Goal: Task Accomplishment & Management: Understand process/instructions

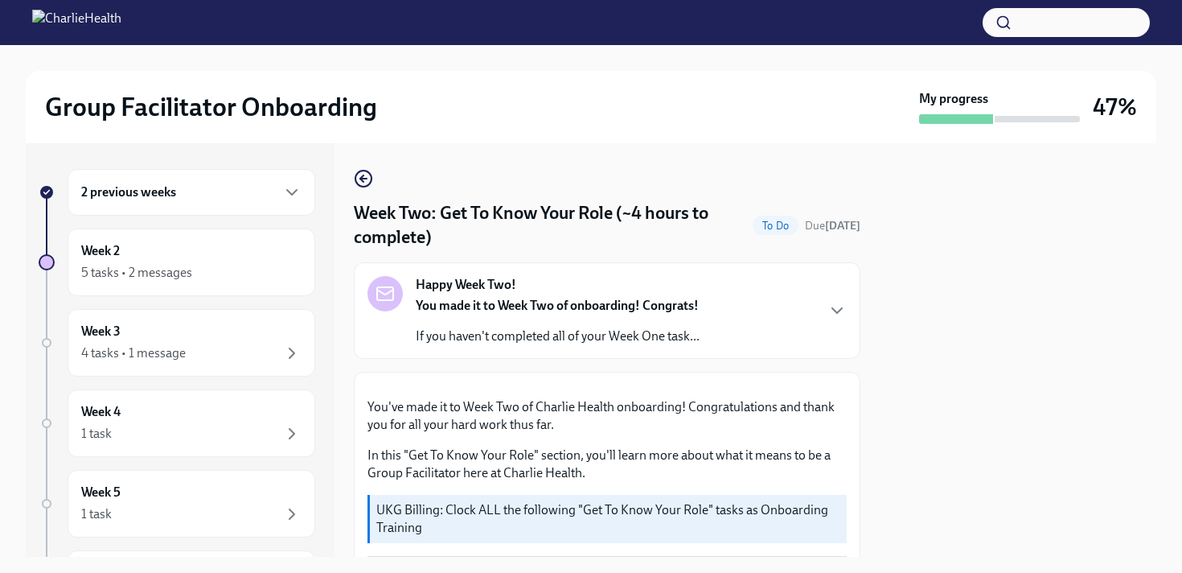
click at [1047, 26] on button "button" at bounding box center [1066, 22] width 167 height 29
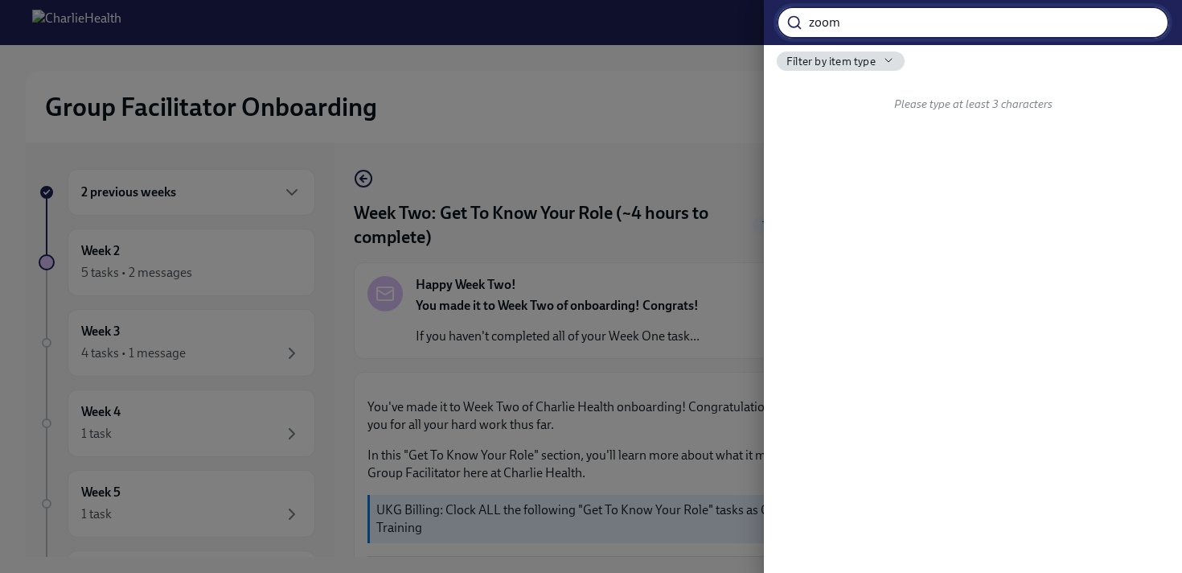
type input "zoom"
click at [238, 186] on div at bounding box center [591, 286] width 1182 height 573
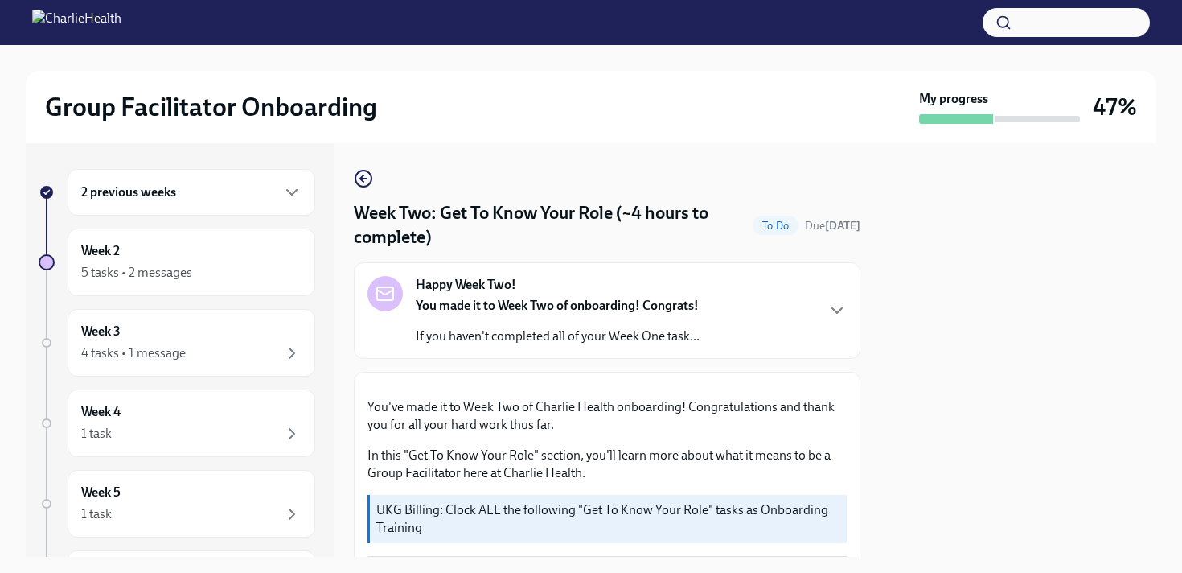
click at [238, 186] on div "2 previous weeks" at bounding box center [191, 192] width 220 height 19
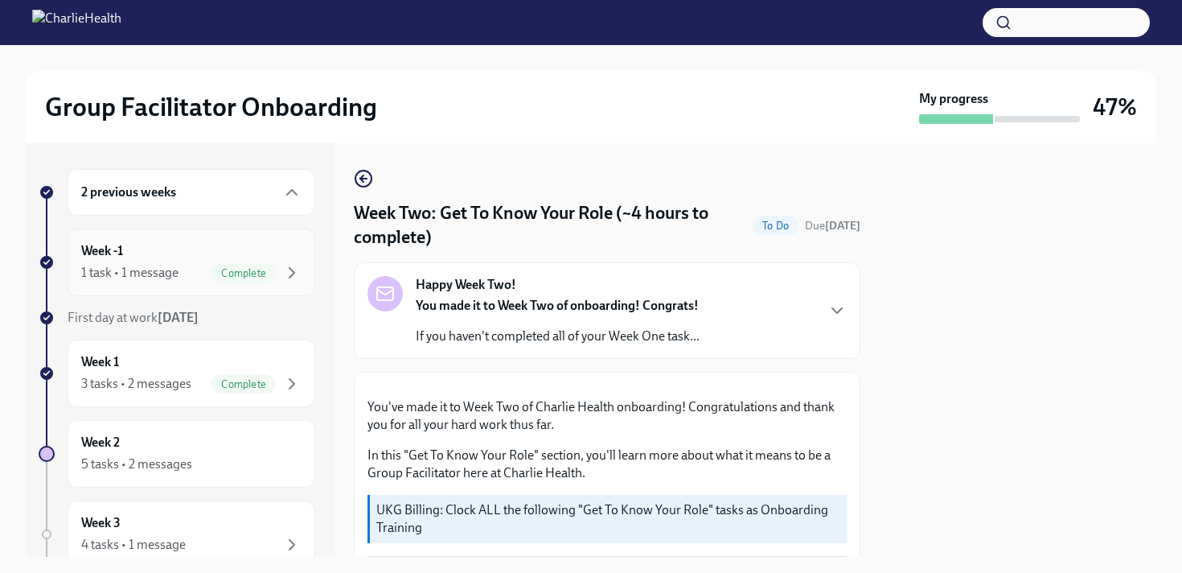
click at [221, 251] on div "Week -1 1 task • 1 message Complete" at bounding box center [191, 262] width 220 height 40
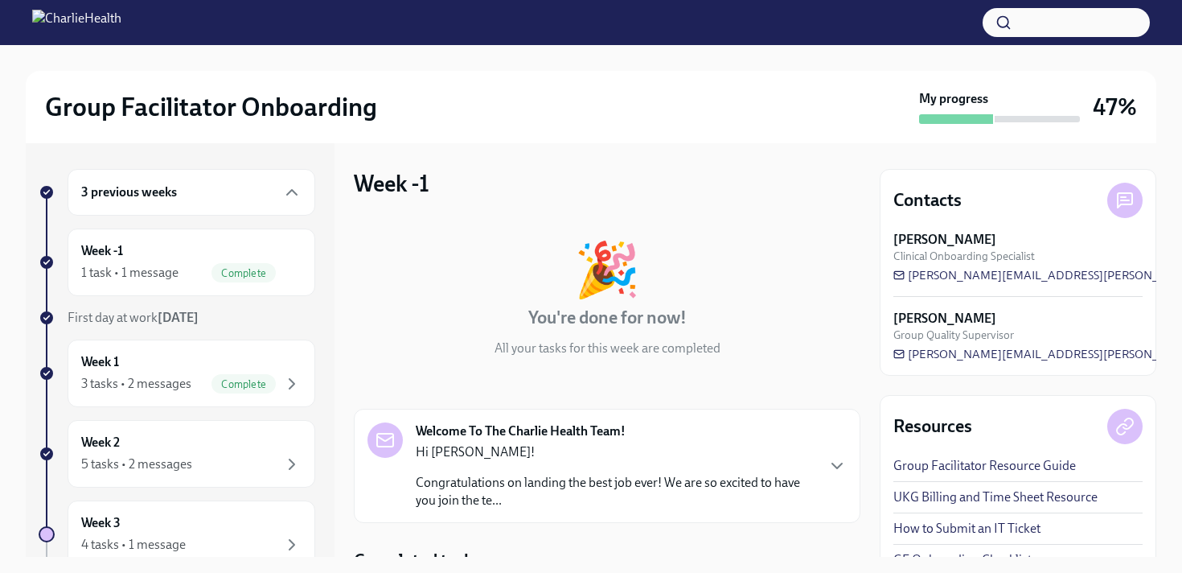
scroll to position [134, 0]
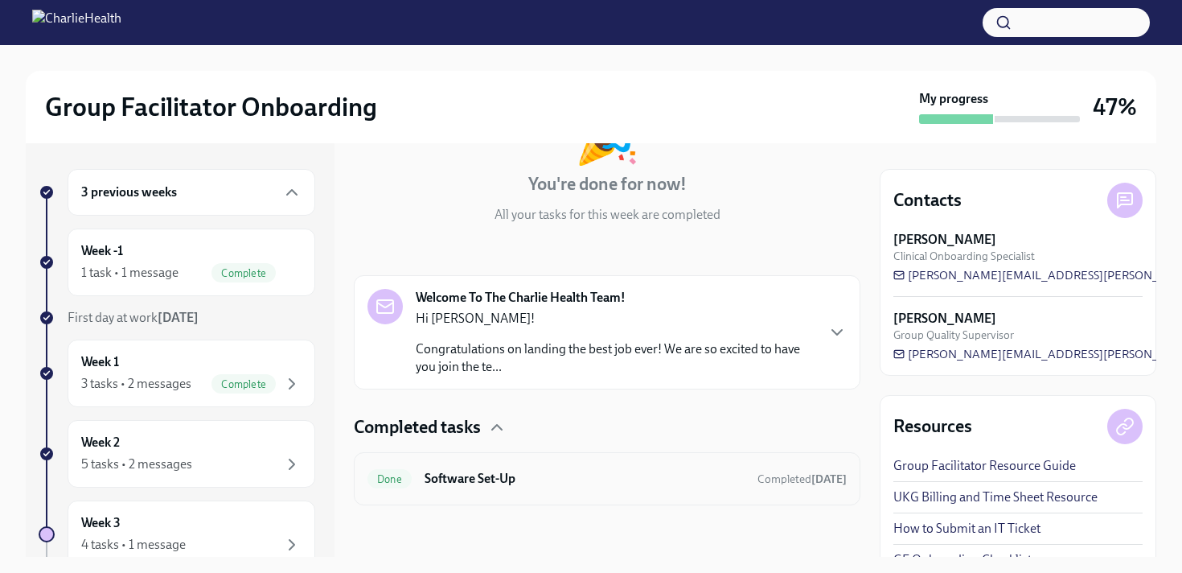
click at [578, 475] on h6 "Software Set-Up" at bounding box center [585, 479] width 320 height 18
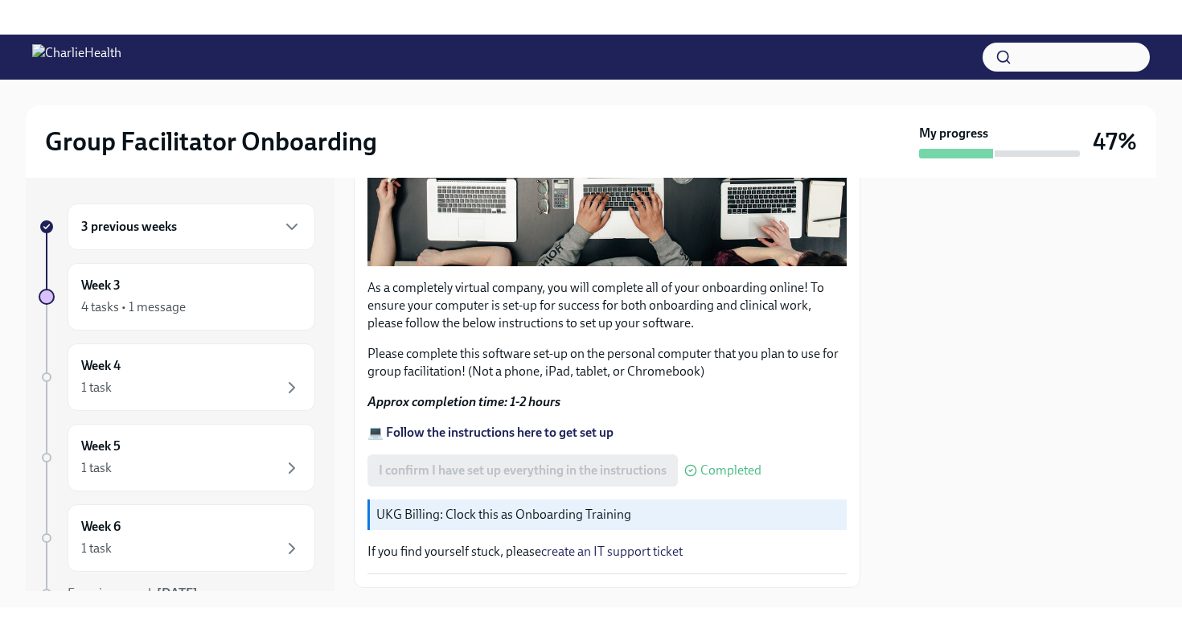
scroll to position [430, 0]
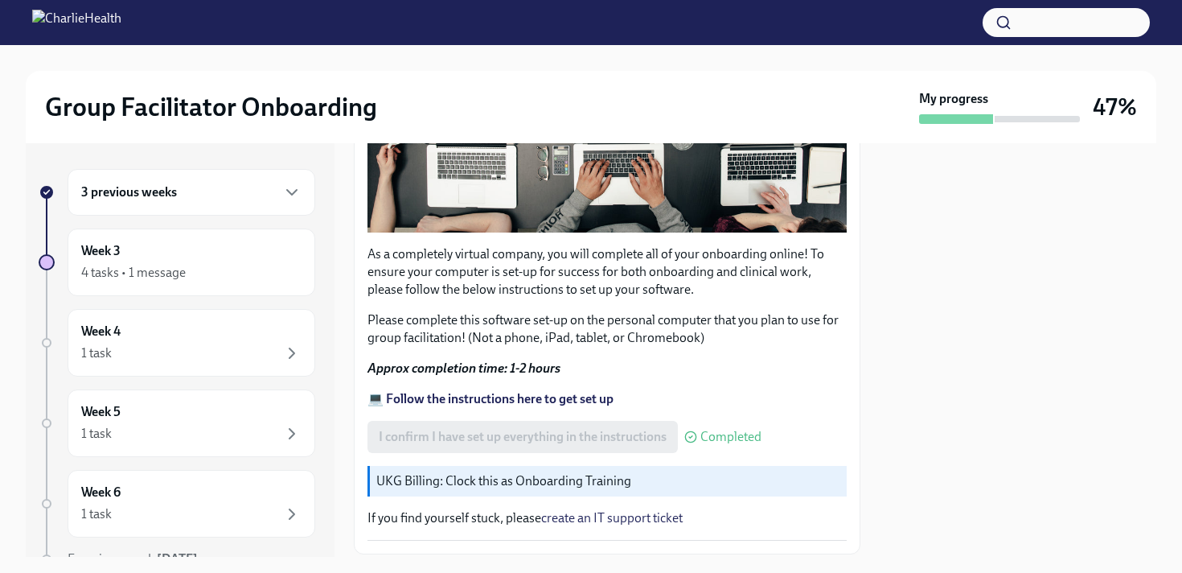
click at [512, 401] on strong "💻 Follow the instructions here to get set up" at bounding box center [491, 398] width 246 height 15
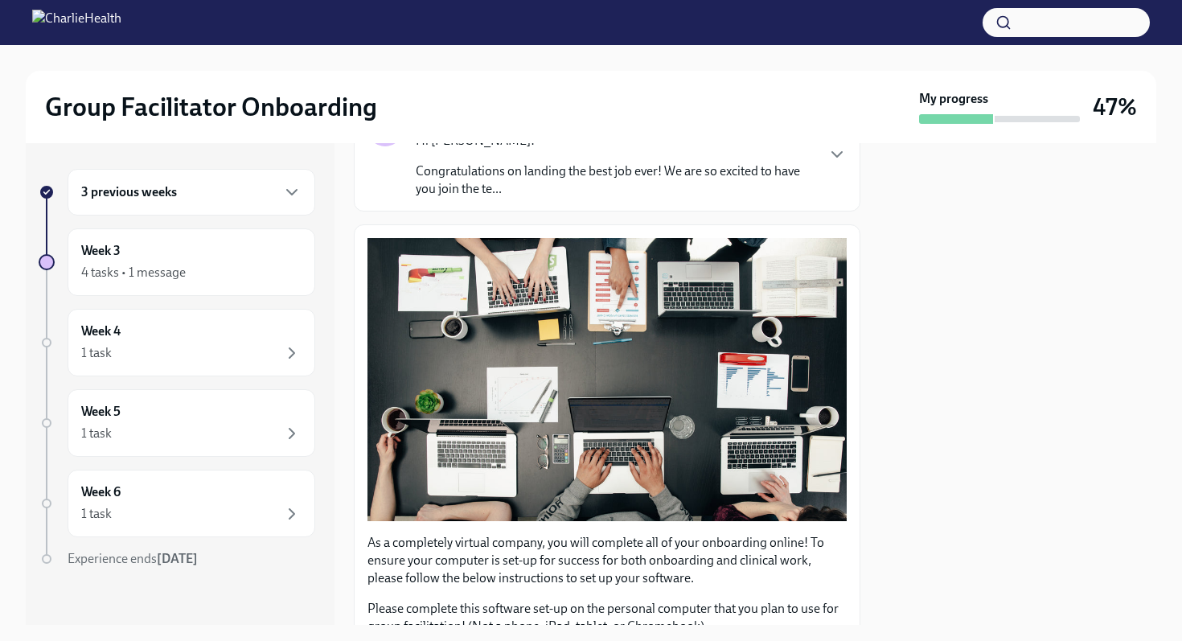
scroll to position [0, 0]
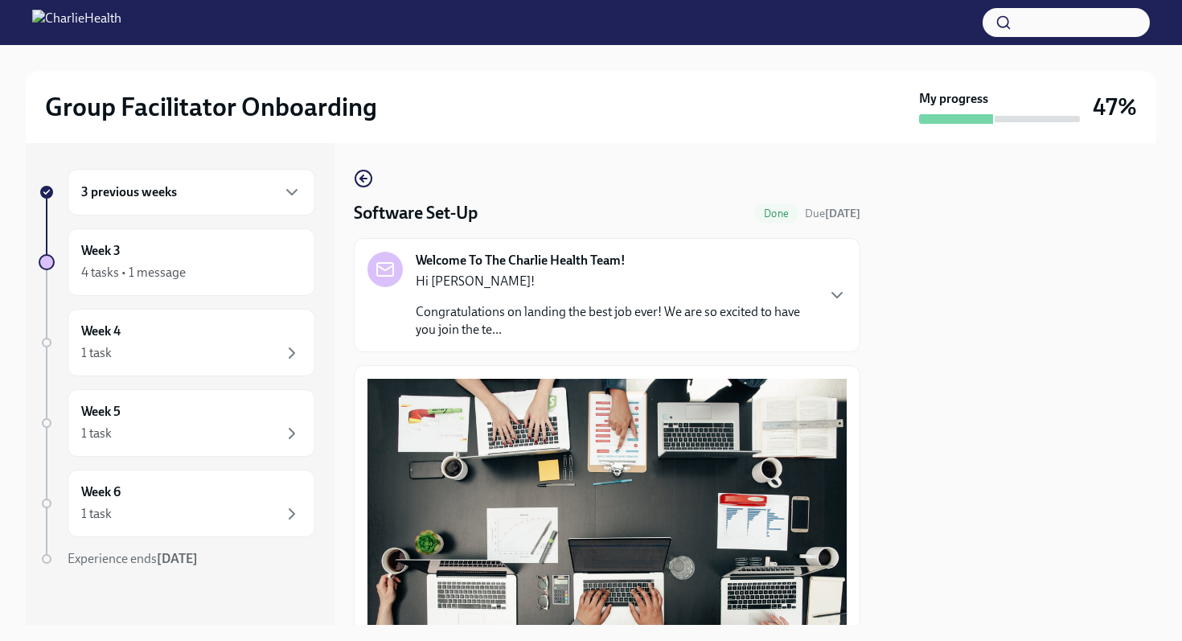
click at [254, 189] on div "3 previous weeks" at bounding box center [191, 192] width 220 height 19
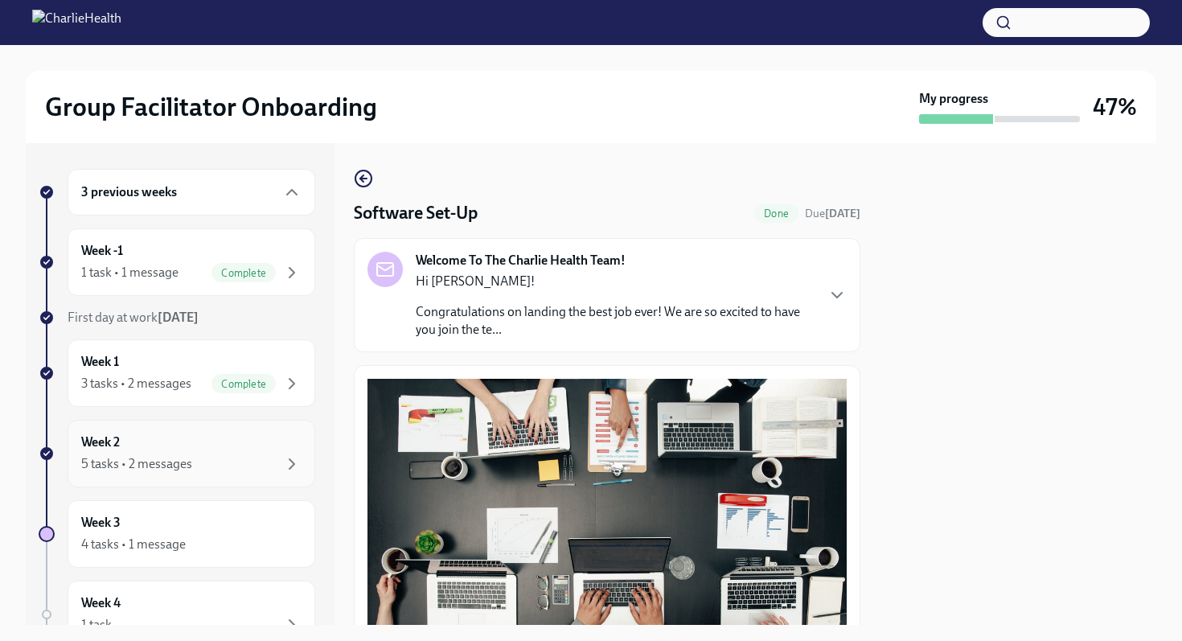
click at [260, 446] on div "Week 2 5 tasks • 2 messages" at bounding box center [191, 454] width 220 height 40
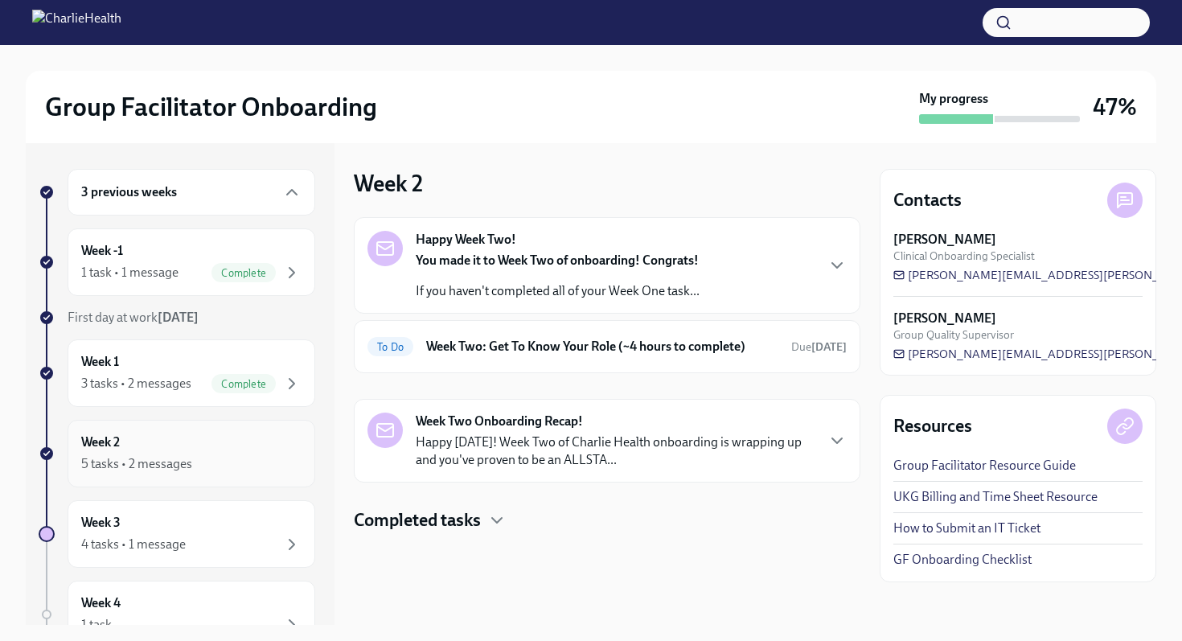
click at [217, 446] on div "Week 2 5 tasks • 2 messages" at bounding box center [191, 454] width 220 height 40
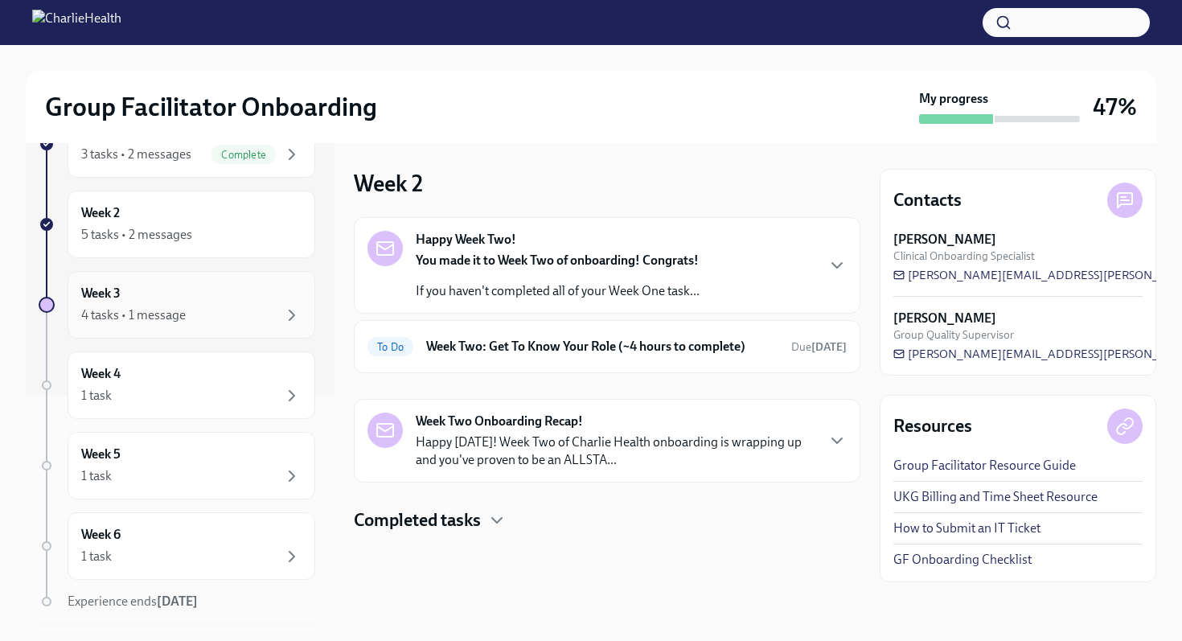
scroll to position [279, 0]
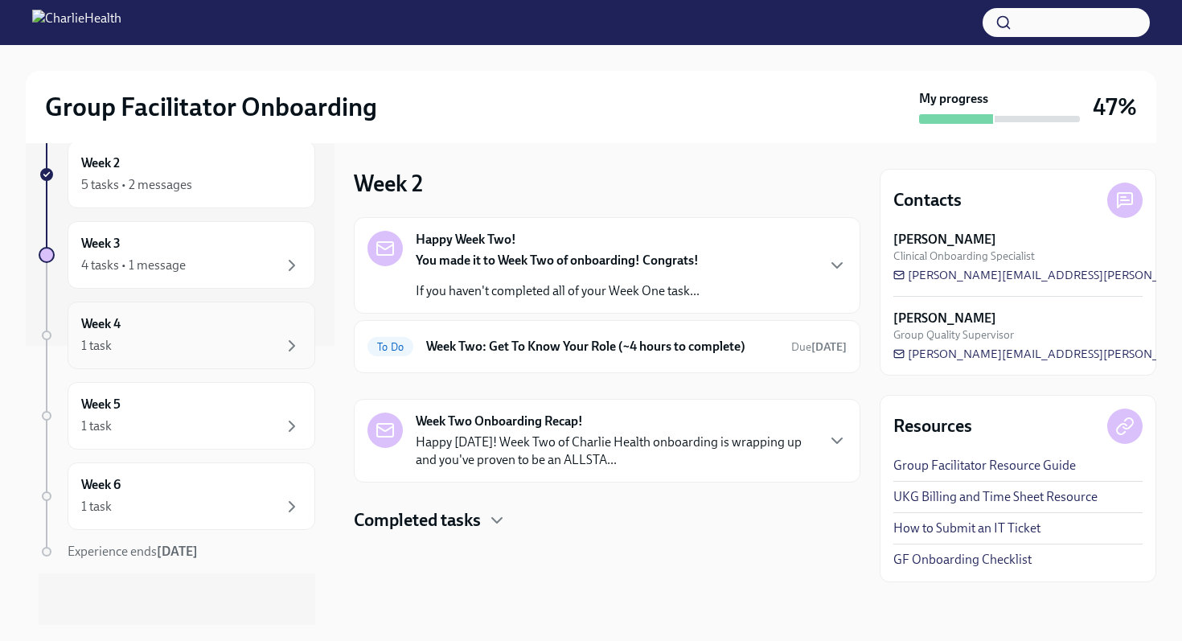
click at [224, 326] on div "Week 4 1 task" at bounding box center [191, 335] width 220 height 40
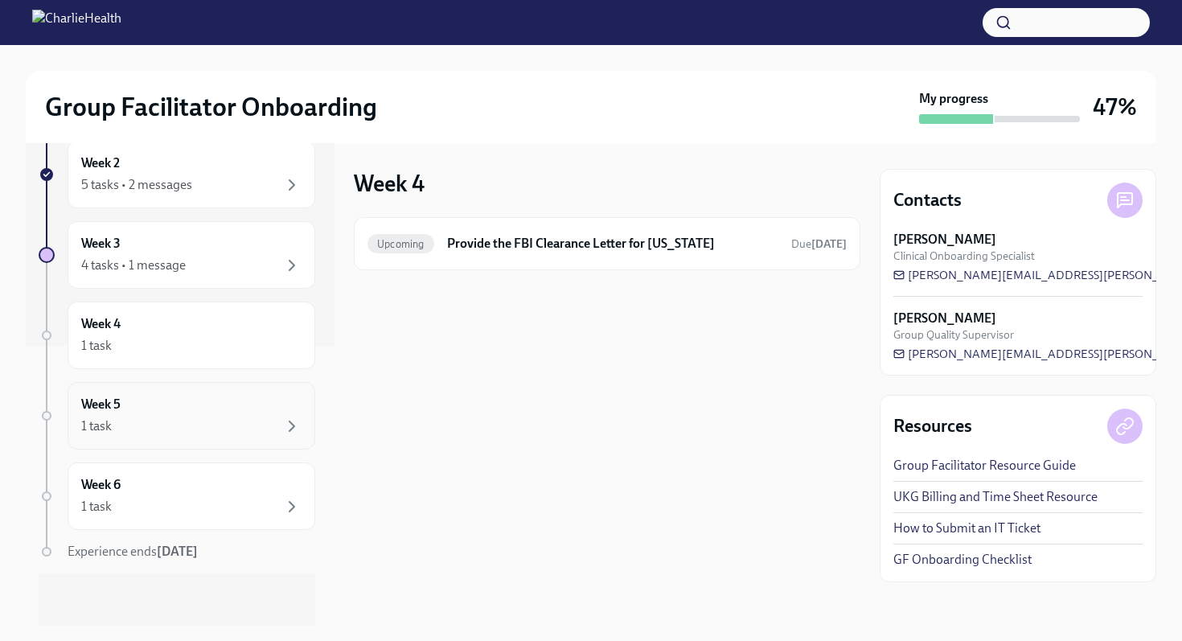
click at [144, 427] on div "1 task" at bounding box center [191, 426] width 220 height 19
click at [144, 489] on div "Week 6 1 task" at bounding box center [191, 496] width 220 height 40
click at [184, 250] on div "Week 3 4 tasks • 1 message" at bounding box center [191, 255] width 220 height 40
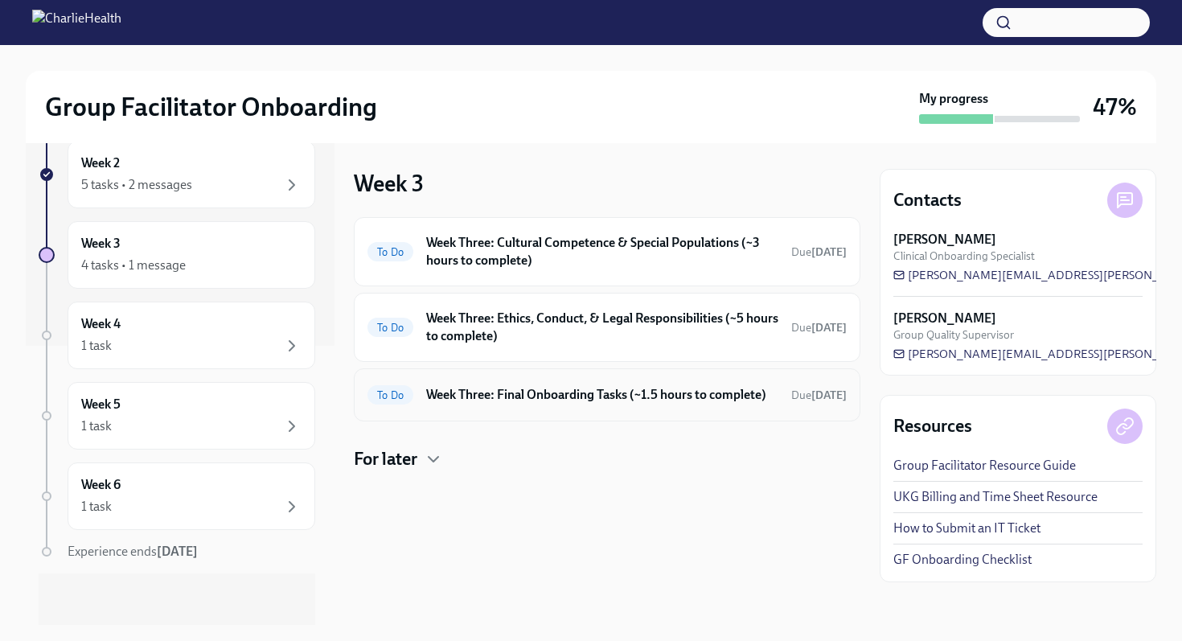
click at [515, 385] on div "To Do Week Three: Final Onboarding Tasks (~1.5 hours to complete) Due [DATE]" at bounding box center [607, 395] width 479 height 26
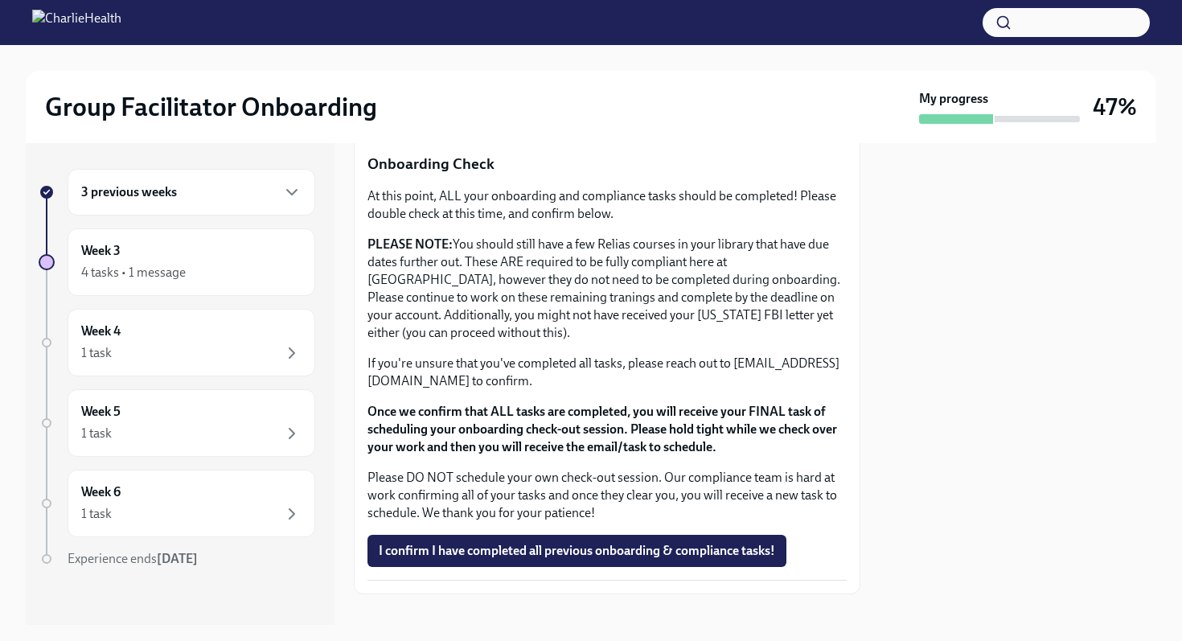
scroll to position [1297, 0]
